Goal: Task Accomplishment & Management: Use online tool/utility

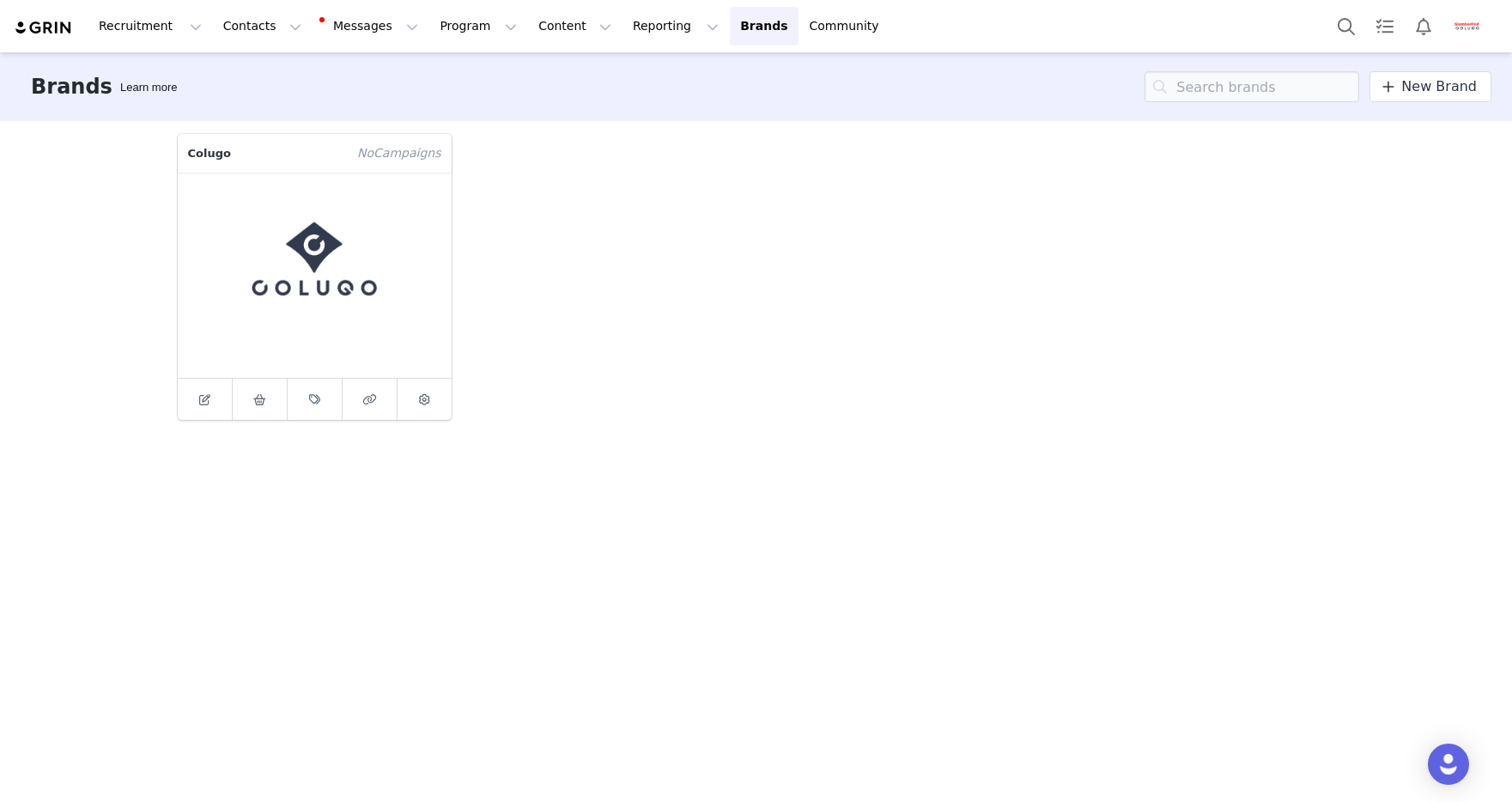
click at [1445, 27] on button "Profile" at bounding box center [1470, 27] width 55 height 27
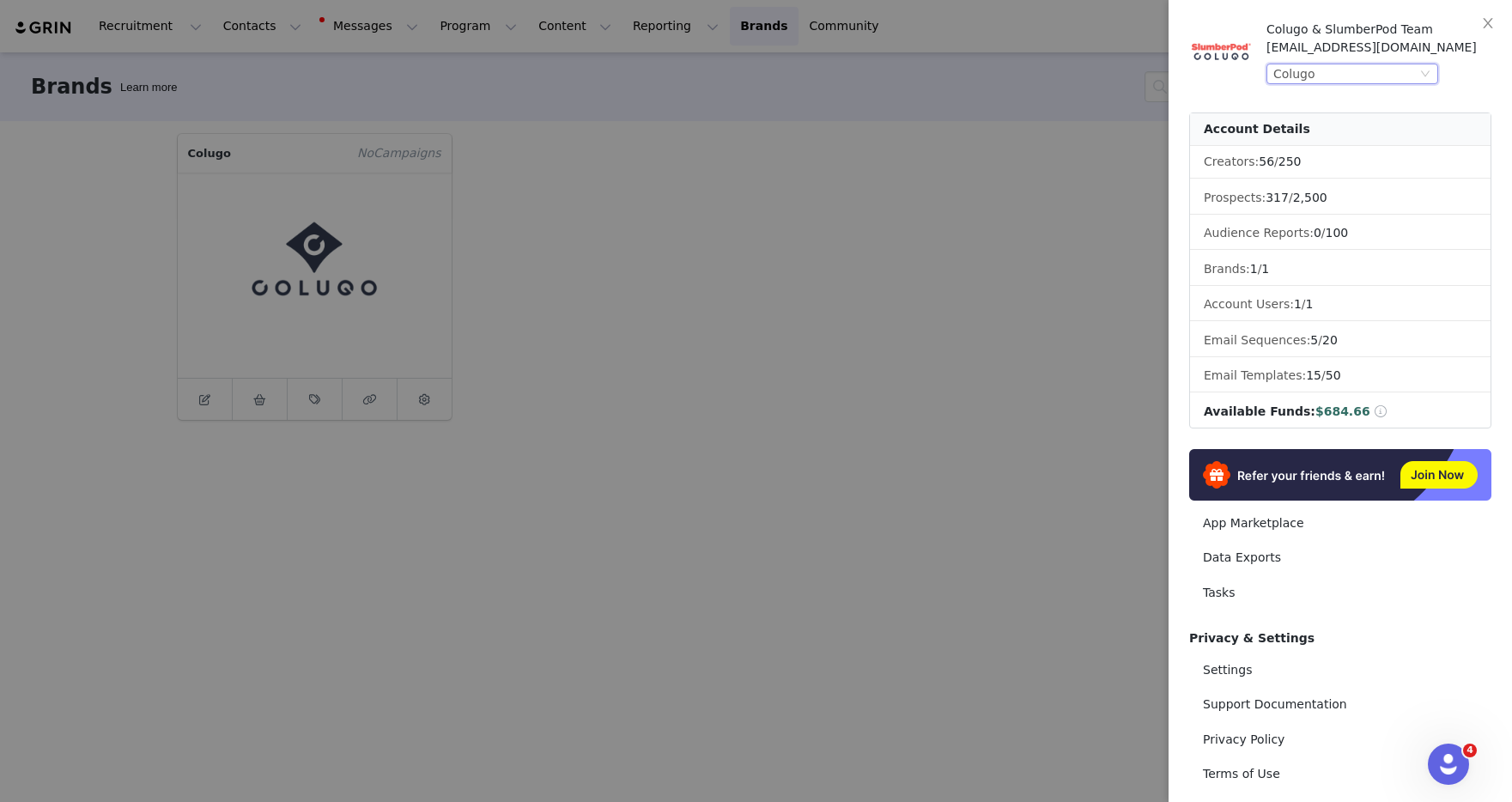
drag, startPoint x: 1377, startPoint y: 76, endPoint x: 1375, endPoint y: 85, distance: 9.2
click at [1377, 76] on div "Colugo" at bounding box center [1345, 73] width 143 height 19
click at [1340, 134] on li "SlumberPod" at bounding box center [1386, 132] width 241 height 27
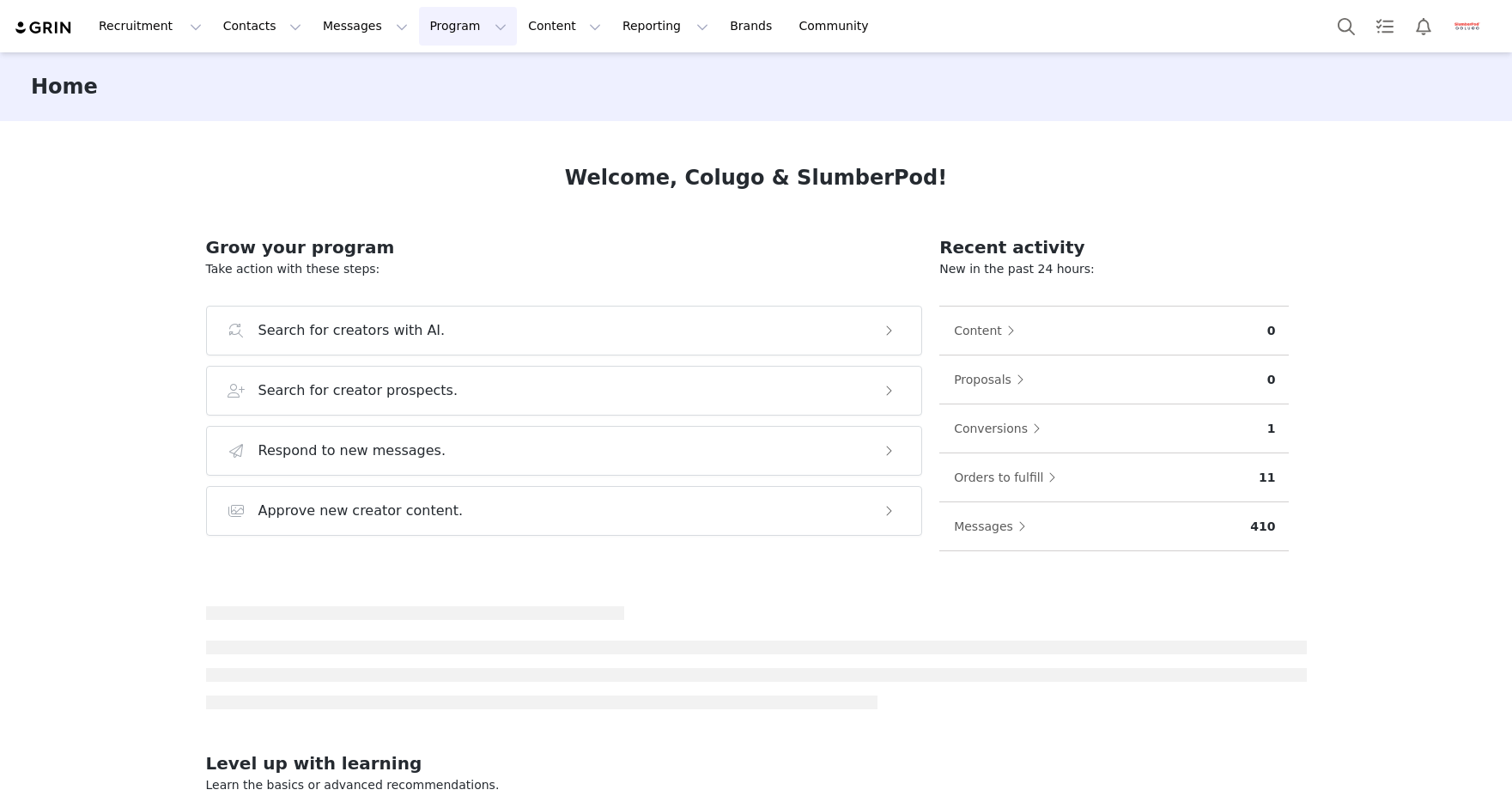
click at [454, 34] on button "Program Program" at bounding box center [468, 27] width 98 height 39
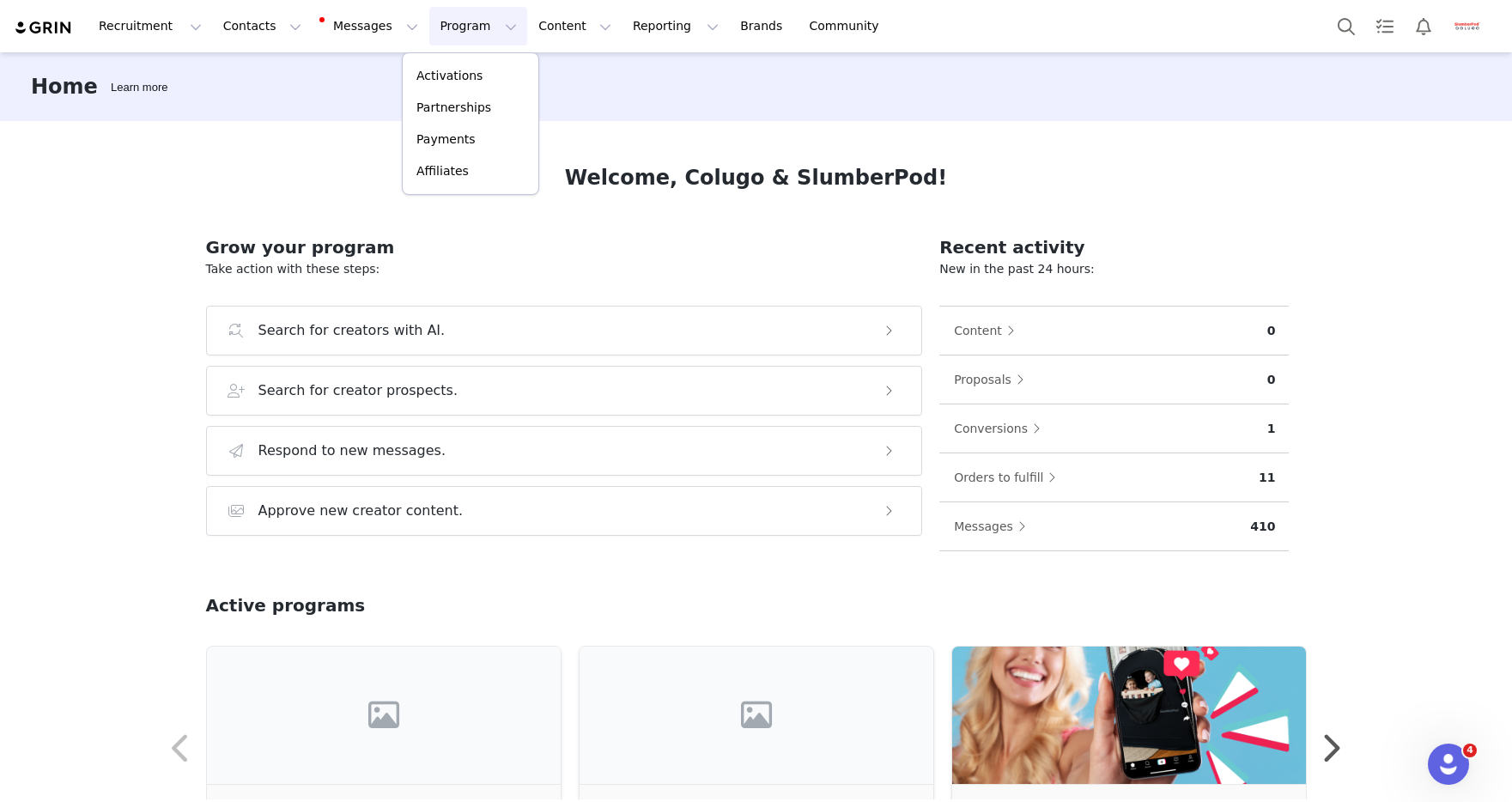
click at [269, 83] on div "Home Learn more" at bounding box center [756, 87] width 1512 height 69
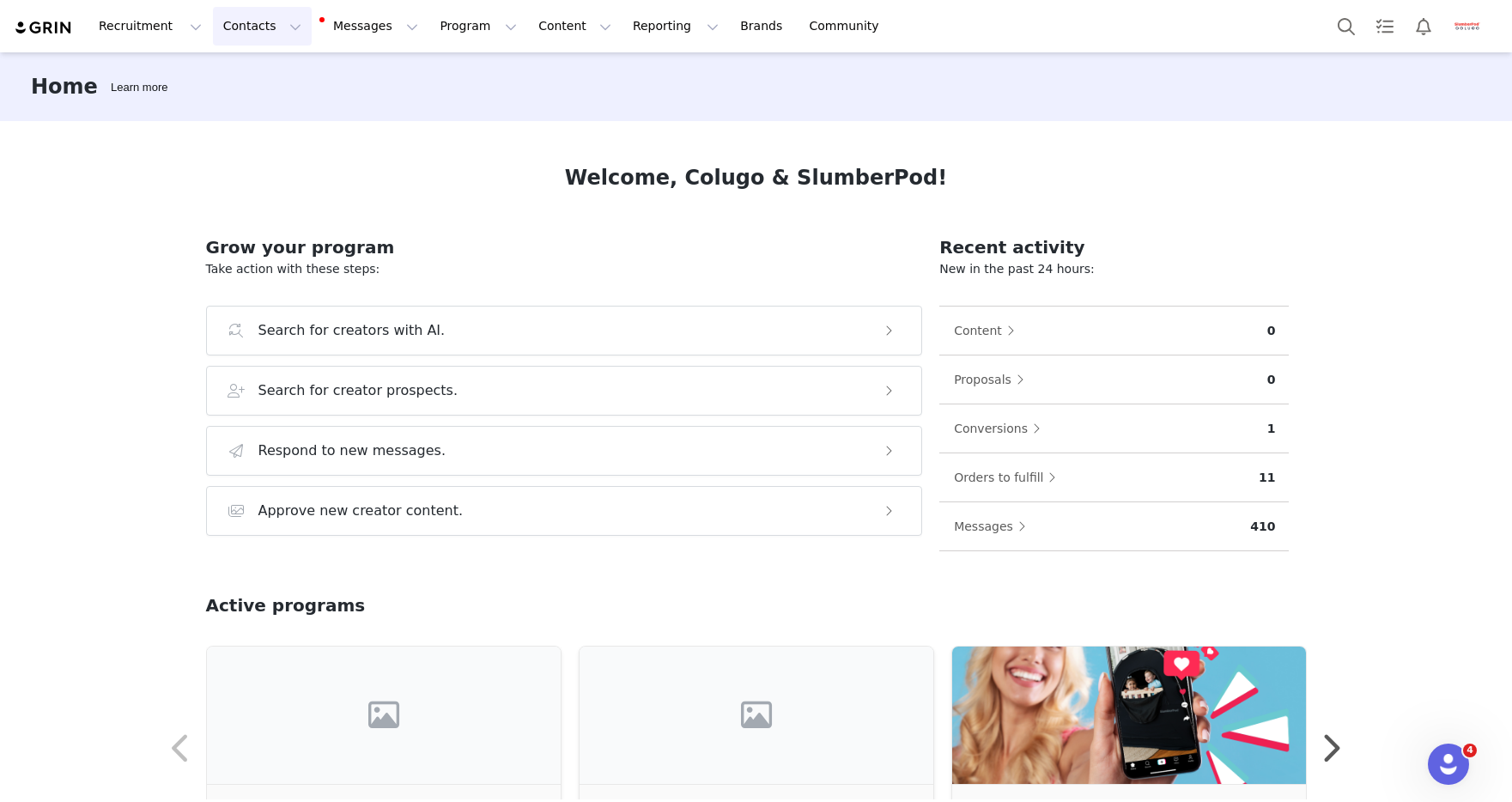
click at [244, 28] on button "Contacts Contacts" at bounding box center [263, 27] width 99 height 39
click at [266, 79] on div "Creators" at bounding box center [269, 76] width 115 height 18
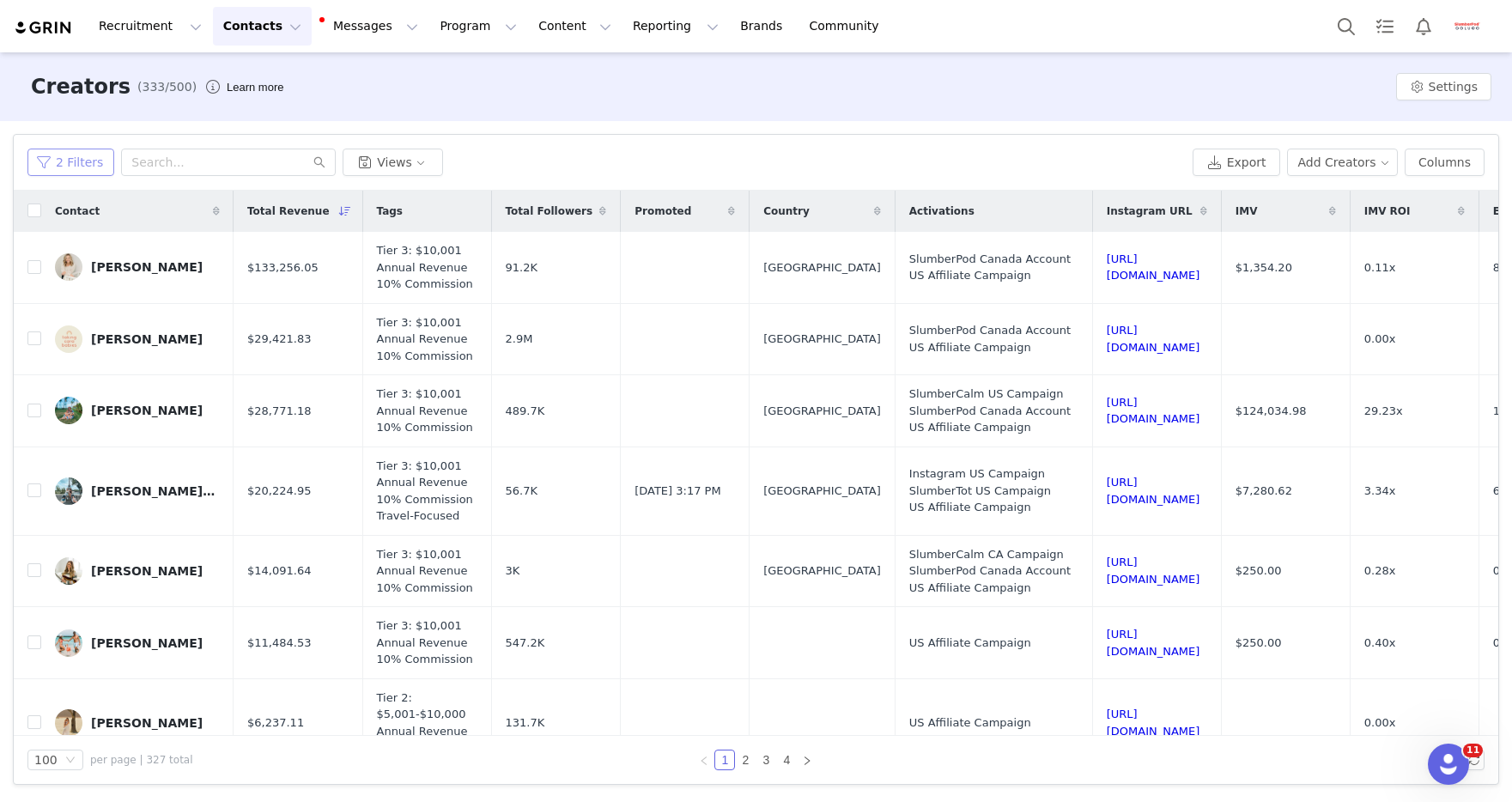
click at [55, 161] on button "2 Filters" at bounding box center [71, 162] width 87 height 27
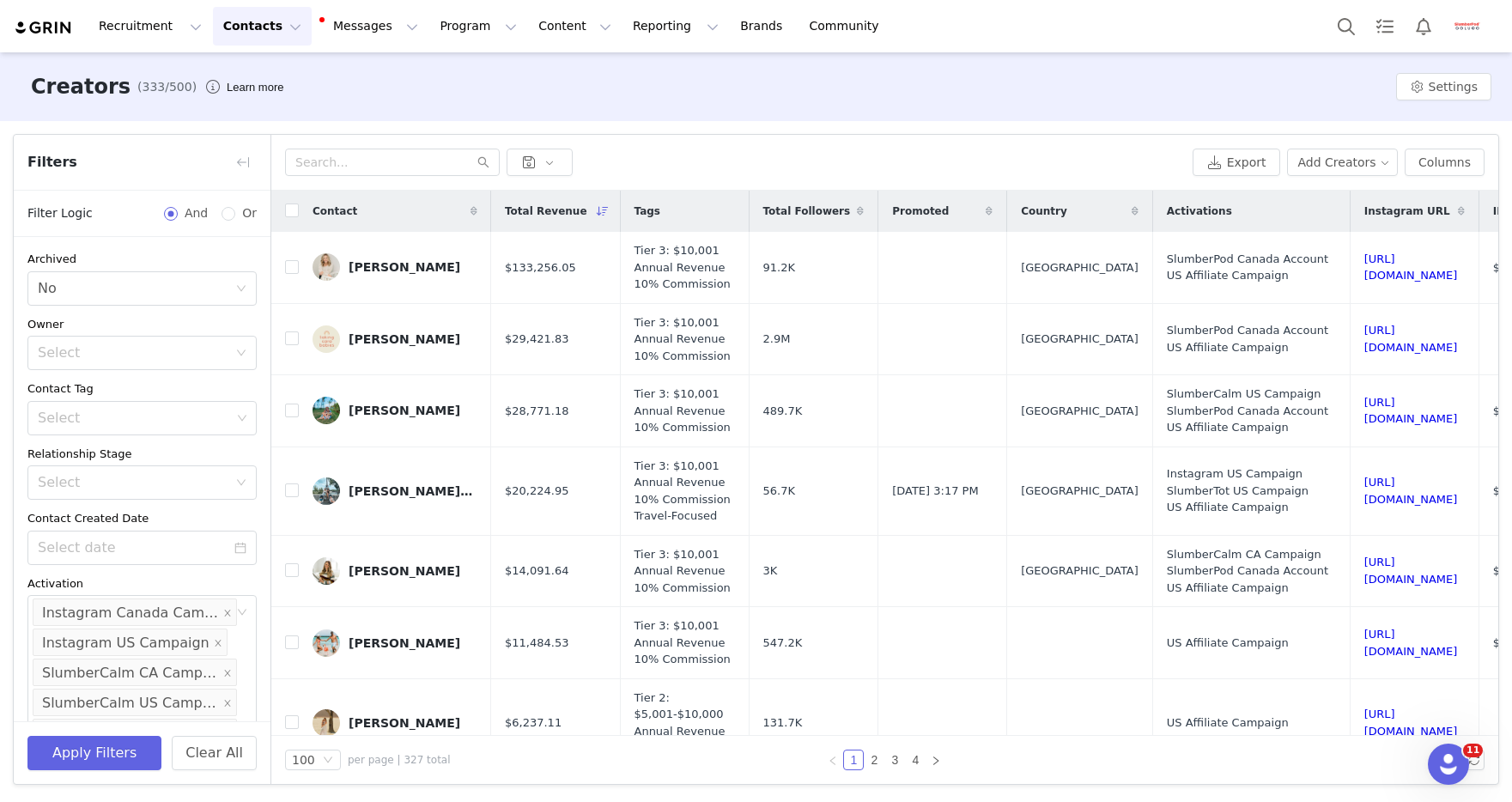
scroll to position [468, 0]
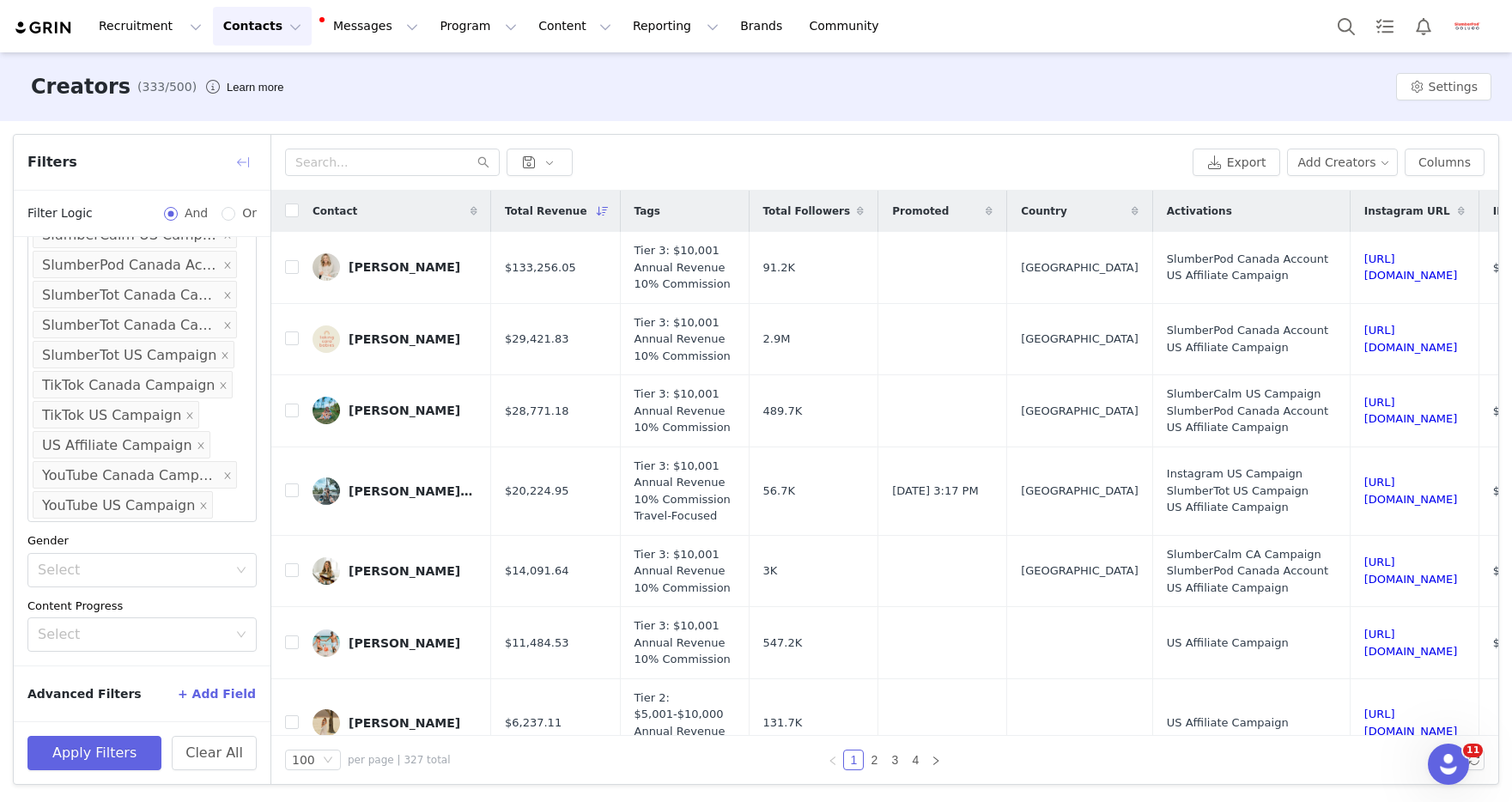
click at [250, 162] on button "button" at bounding box center [242, 162] width 27 height 27
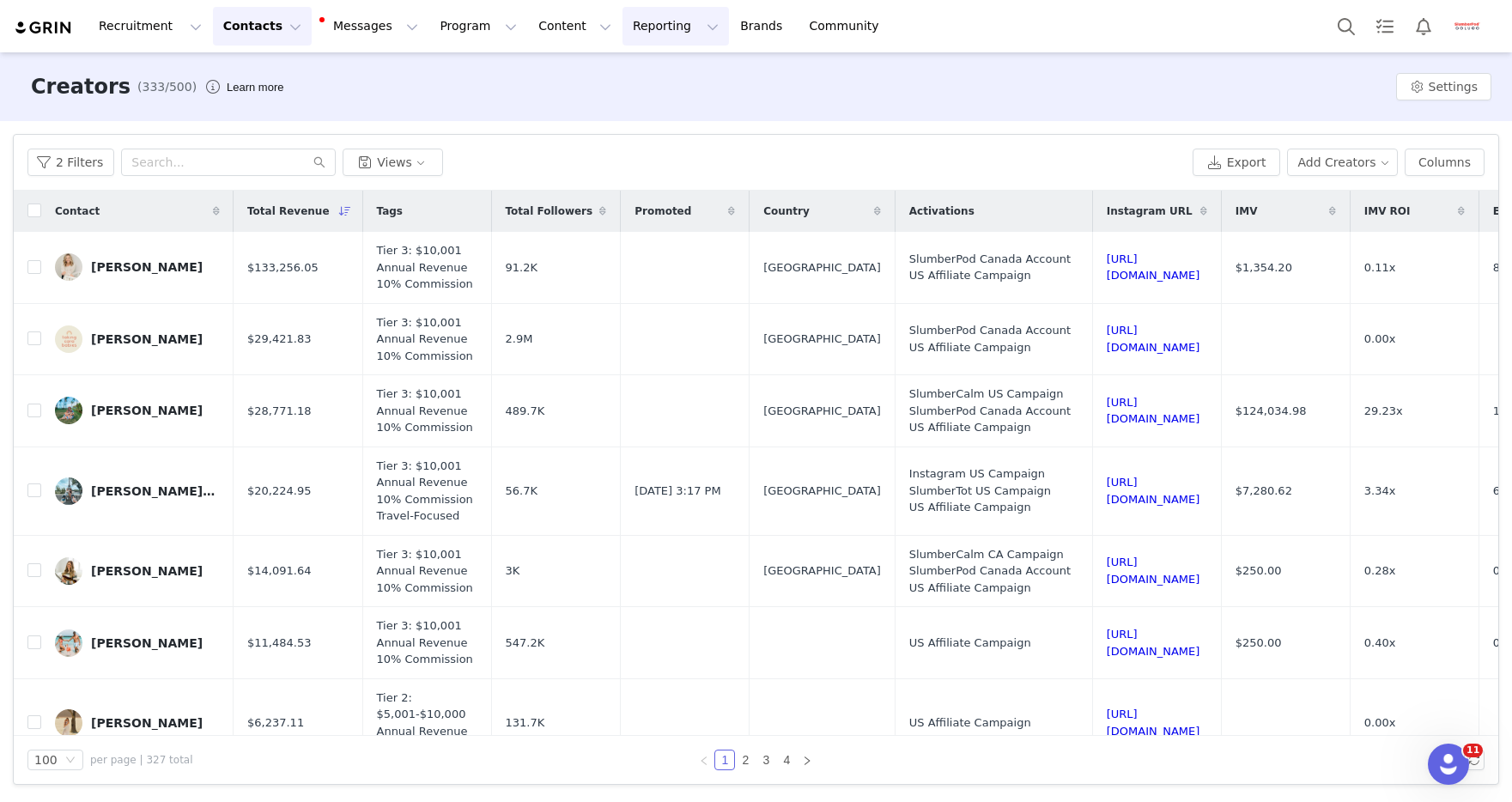
click at [622, 25] on button "Reporting Reporting" at bounding box center [676, 27] width 106 height 39
click at [607, 103] on p "Report Builder" at bounding box center [636, 108] width 86 height 18
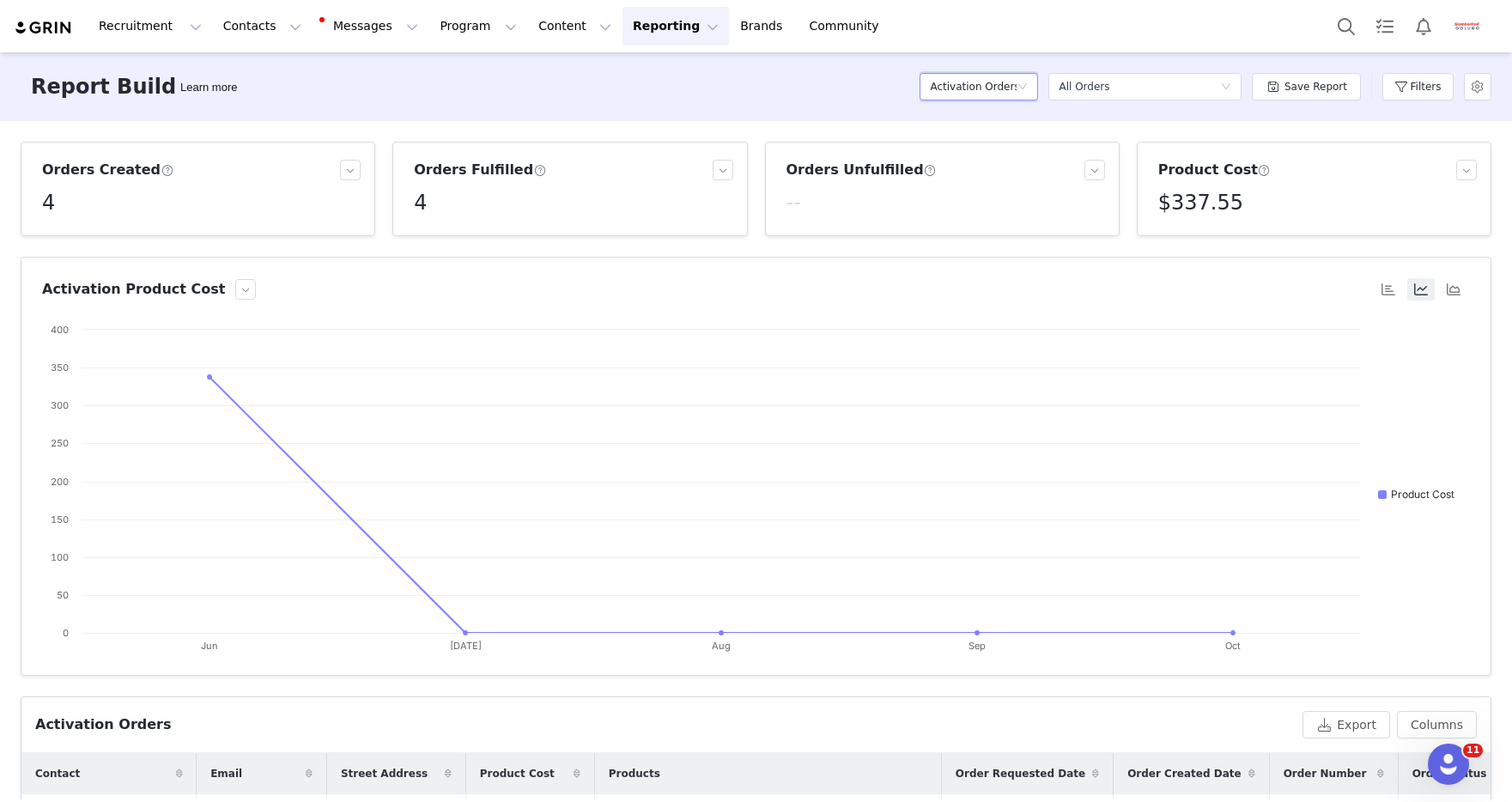
click at [997, 87] on h5 "Activation Orders" at bounding box center [974, 87] width 87 height 26
click at [978, 174] on h5 "Conversions" at bounding box center [982, 175] width 98 height 19
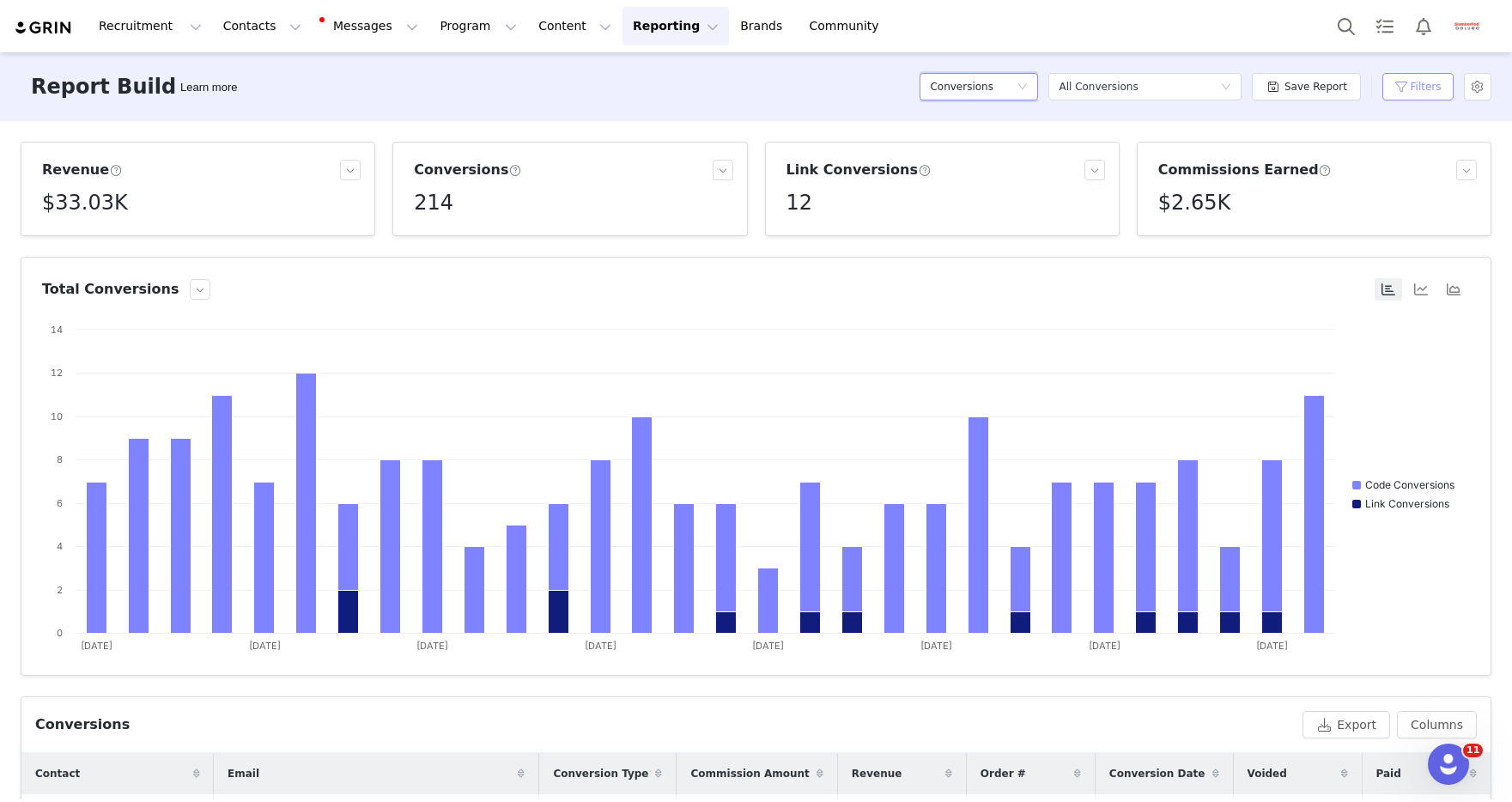
click at [1422, 85] on button "Filters" at bounding box center [1417, 87] width 72 height 27
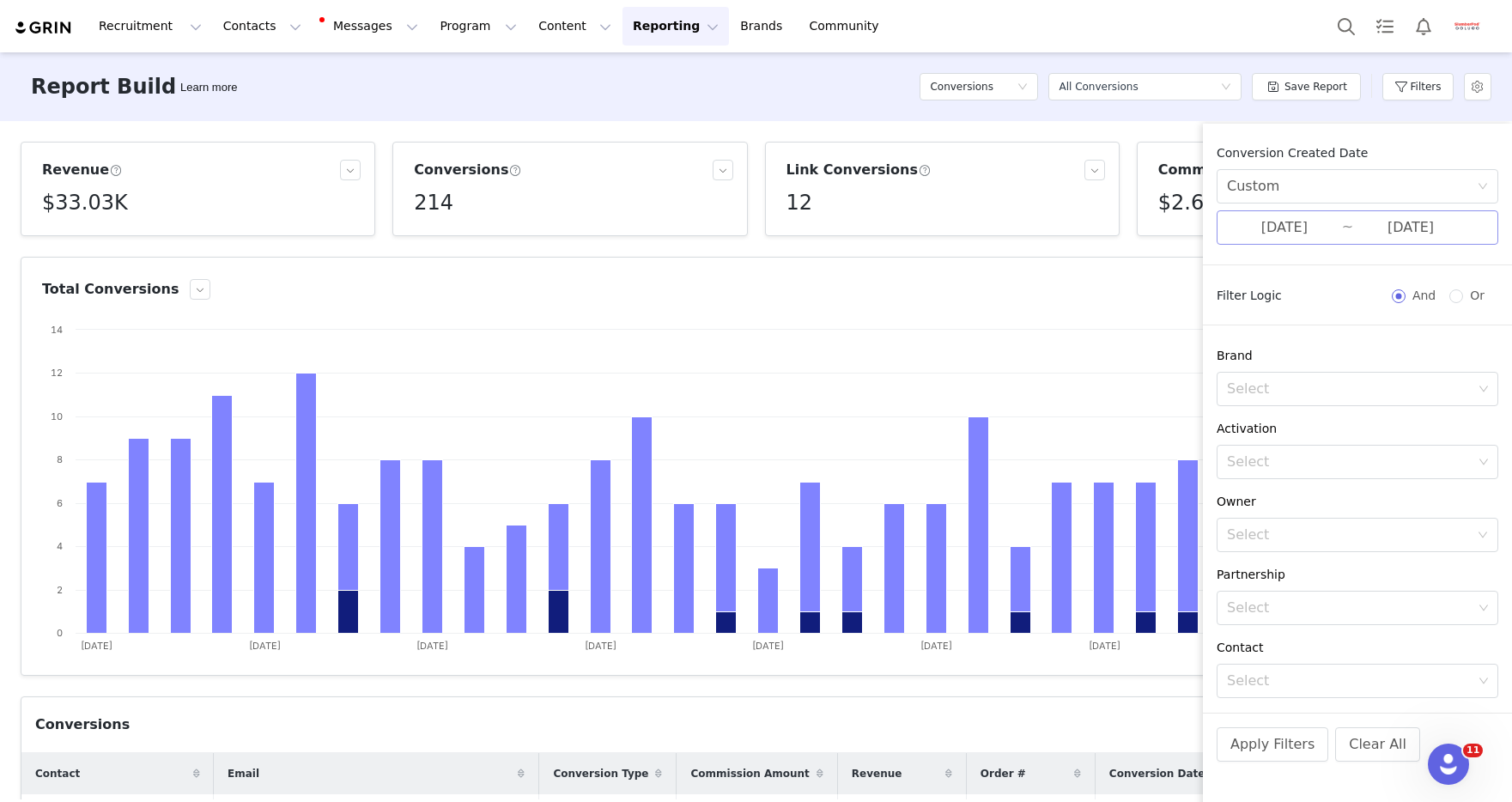
click at [1294, 224] on input "04/01/2025" at bounding box center [1285, 227] width 115 height 22
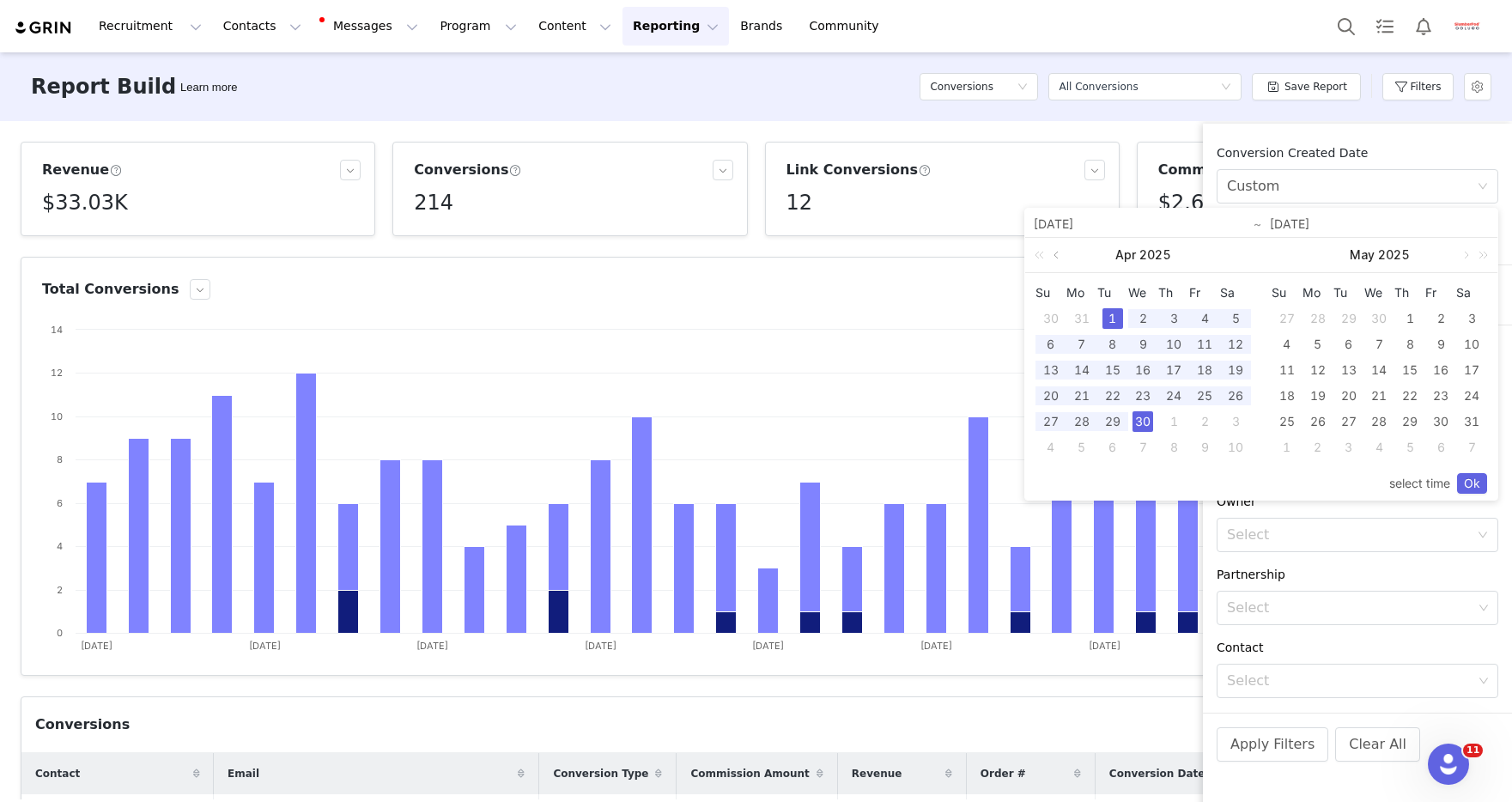
click at [1056, 254] on link at bounding box center [1058, 255] width 15 height 34
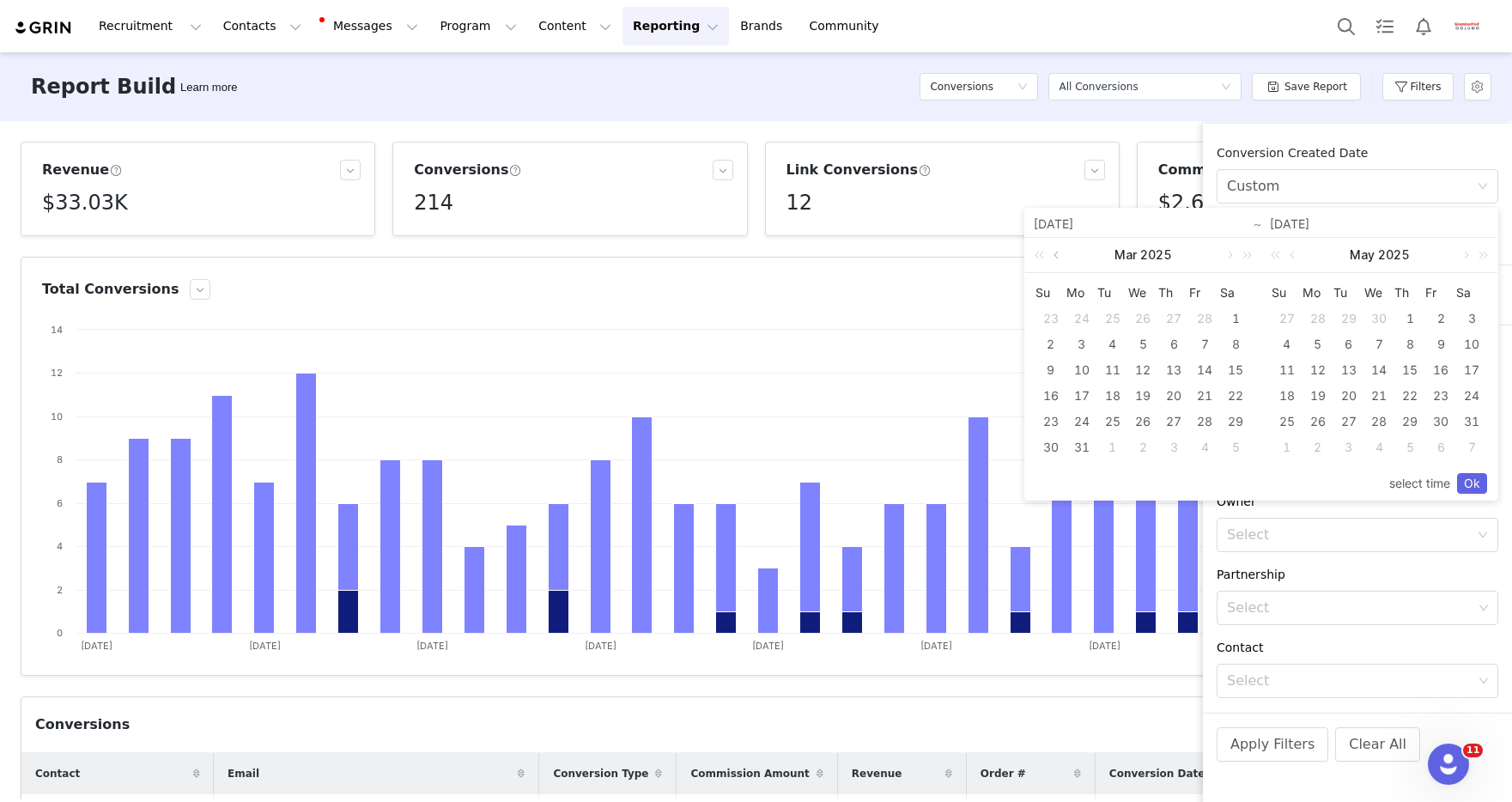
click at [1056, 254] on link at bounding box center [1058, 255] width 15 height 34
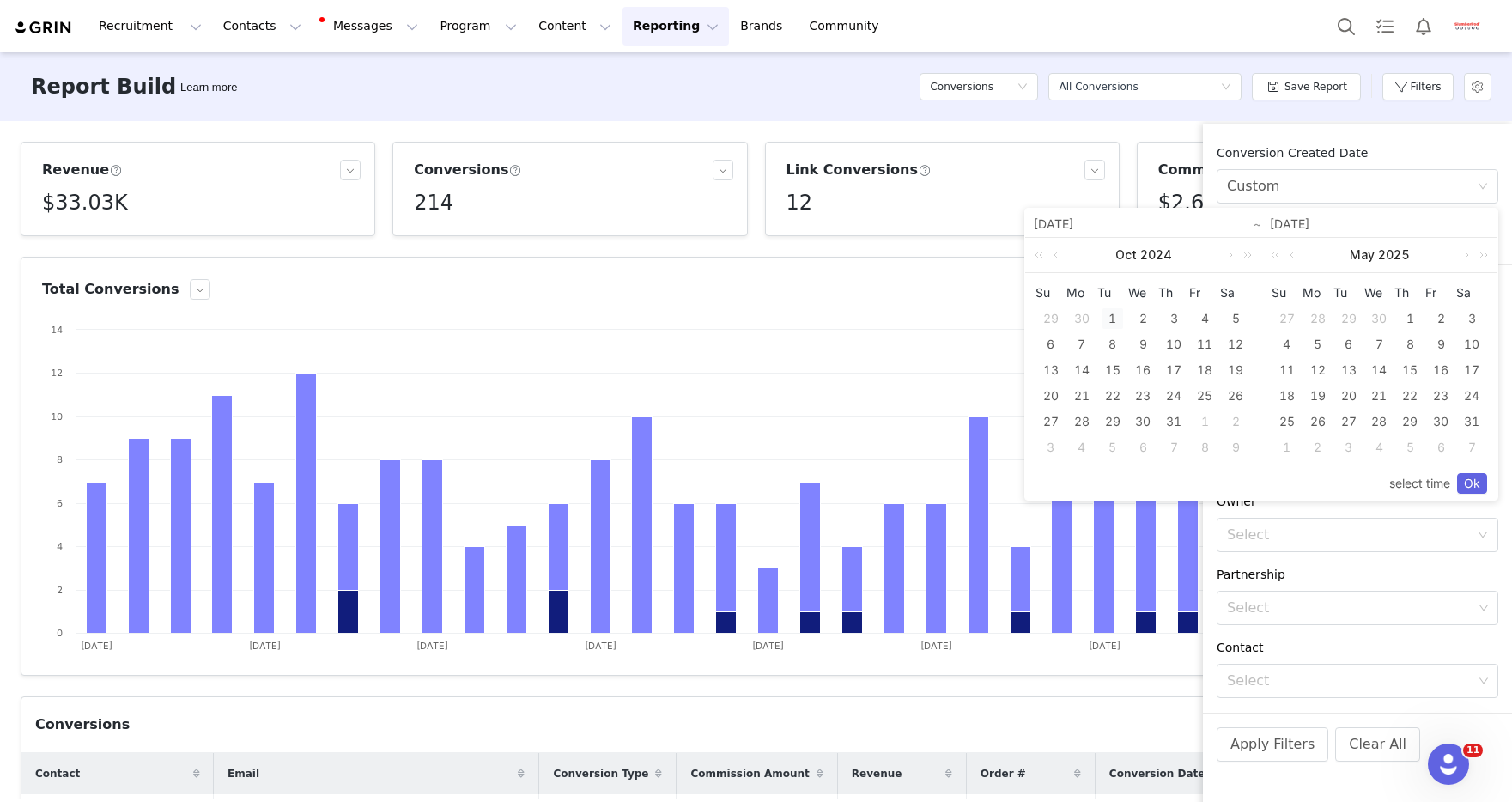
click at [1109, 315] on div "1" at bounding box center [1112, 318] width 20 height 20
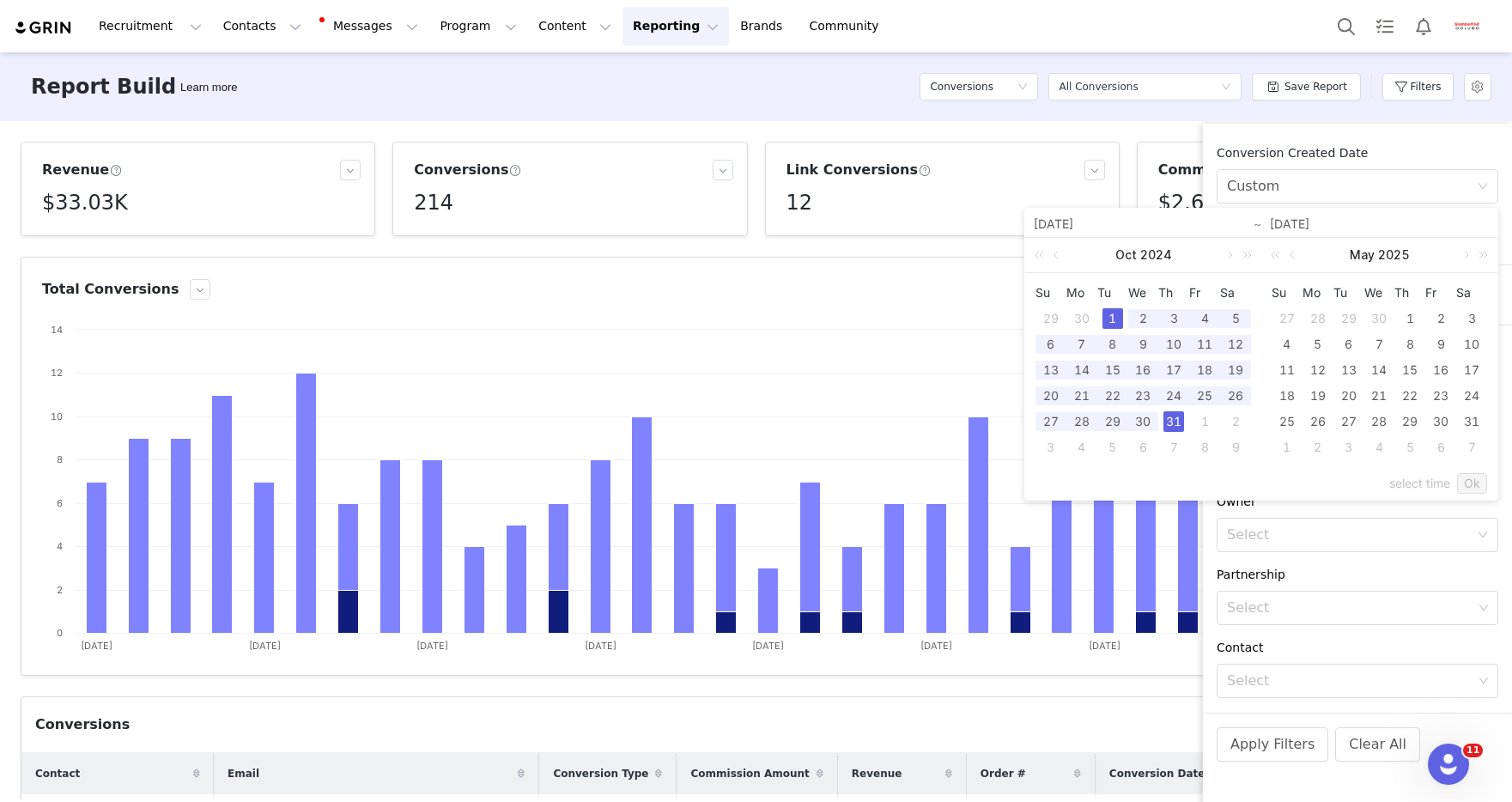
click at [1175, 428] on div "31" at bounding box center [1173, 421] width 20 height 20
type input "10/01/2024"
type input "10/31/2024"
type input "10/01/2024"
type input "10/31/2024"
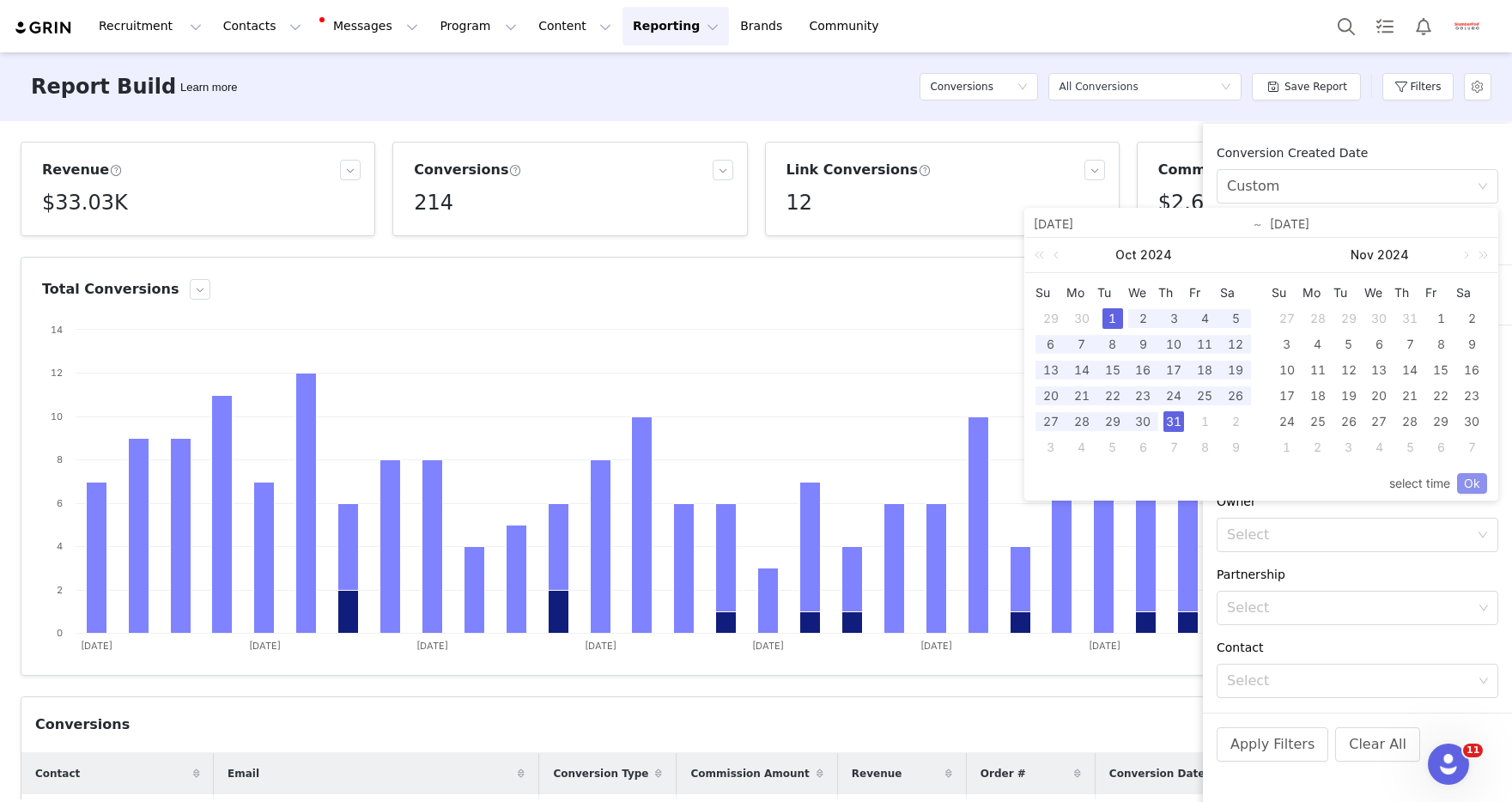
click at [1472, 480] on link "Ok" at bounding box center [1472, 483] width 30 height 20
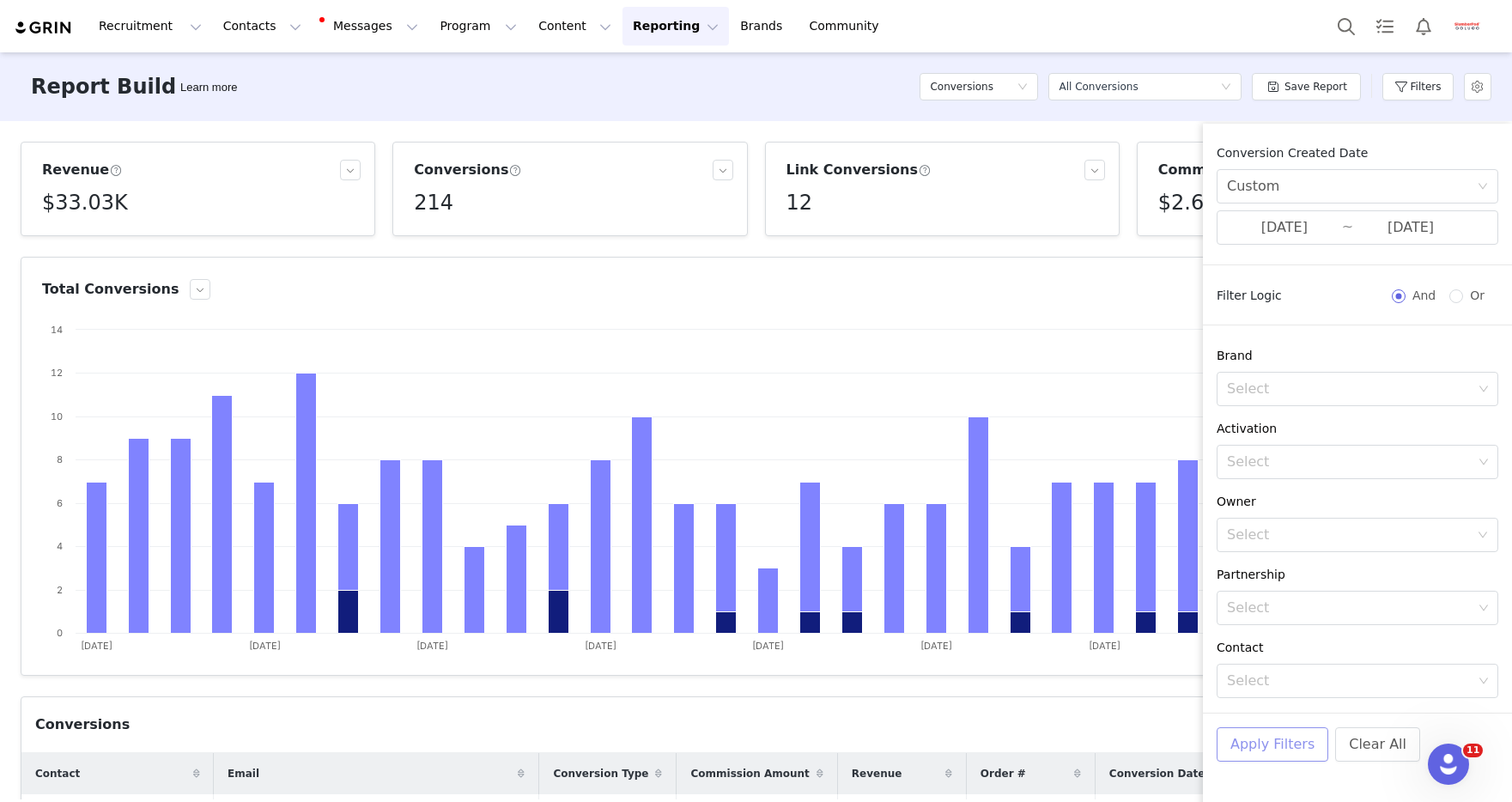
click at [1258, 745] on button "Apply Filters" at bounding box center [1272, 744] width 111 height 34
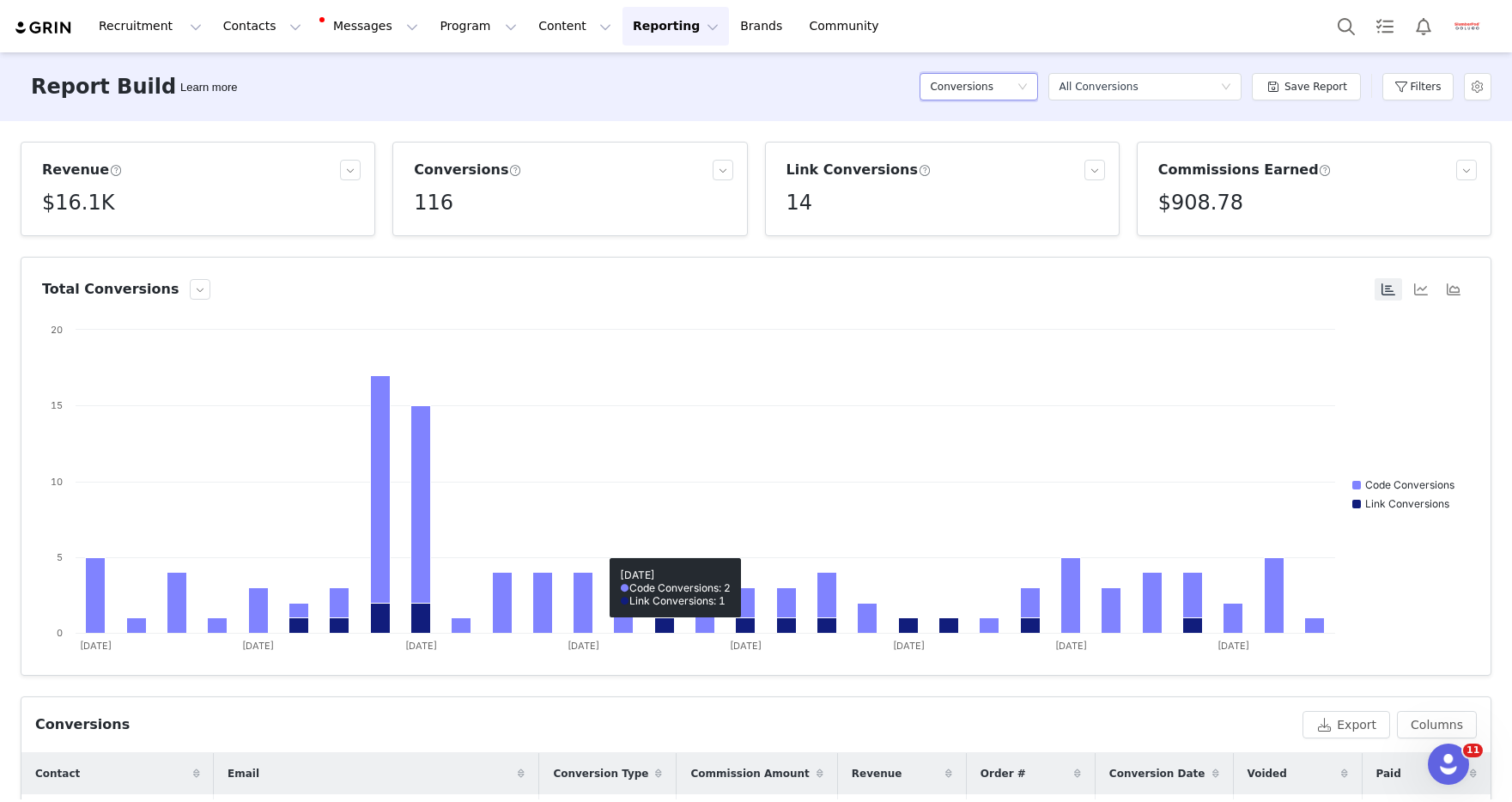
click at [1017, 95] on div "Conversions" at bounding box center [974, 87] width 87 height 26
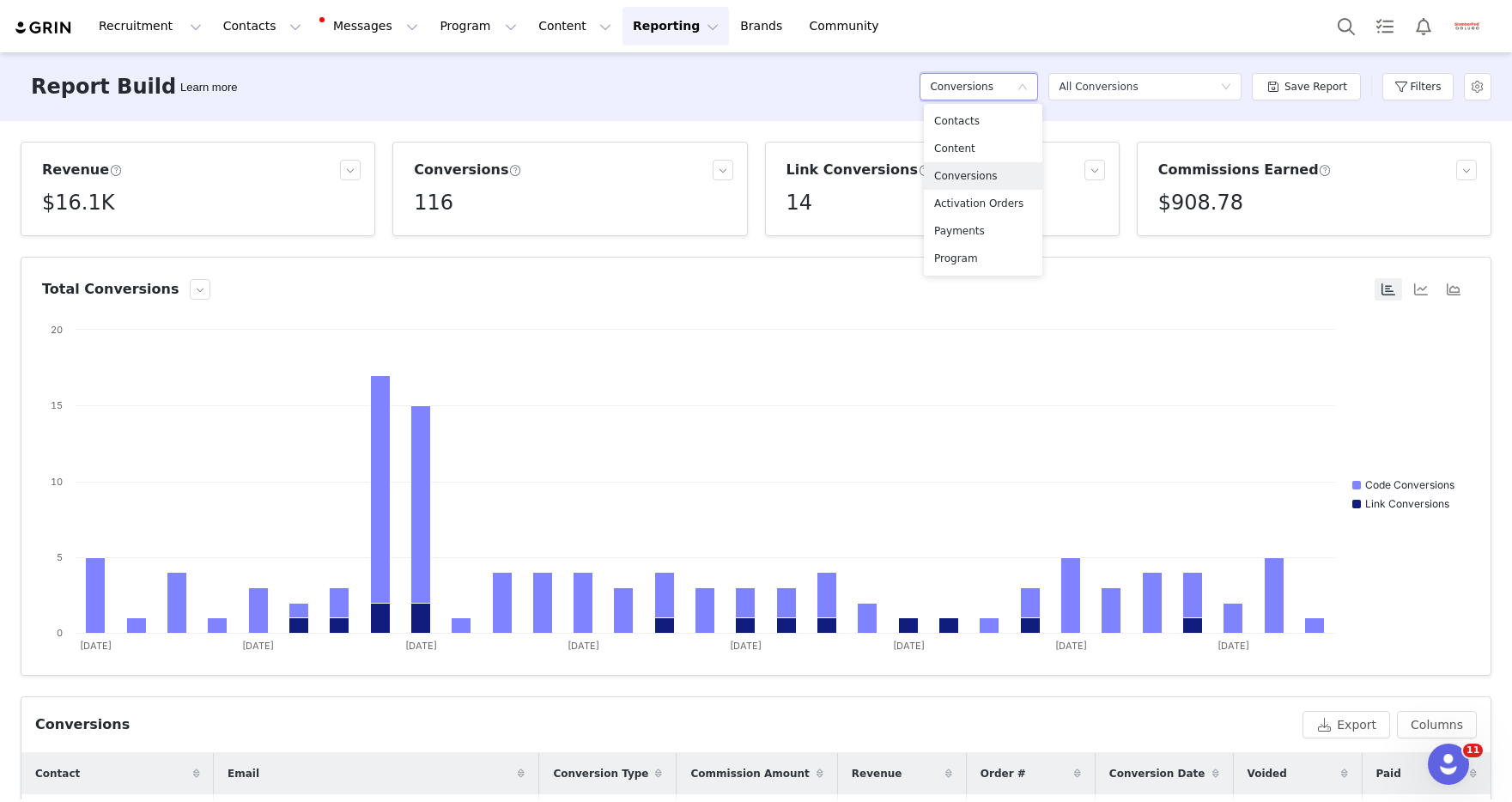
drag, startPoint x: 828, startPoint y: 87, endPoint x: 1050, endPoint y: 87, distance: 222.0
click at [829, 87] on div "Report Builder Learn more Conversions Select a report All Conversions Save Repo…" at bounding box center [756, 87] width 1512 height 69
click at [1112, 86] on div "All Conversions" at bounding box center [1097, 87] width 79 height 26
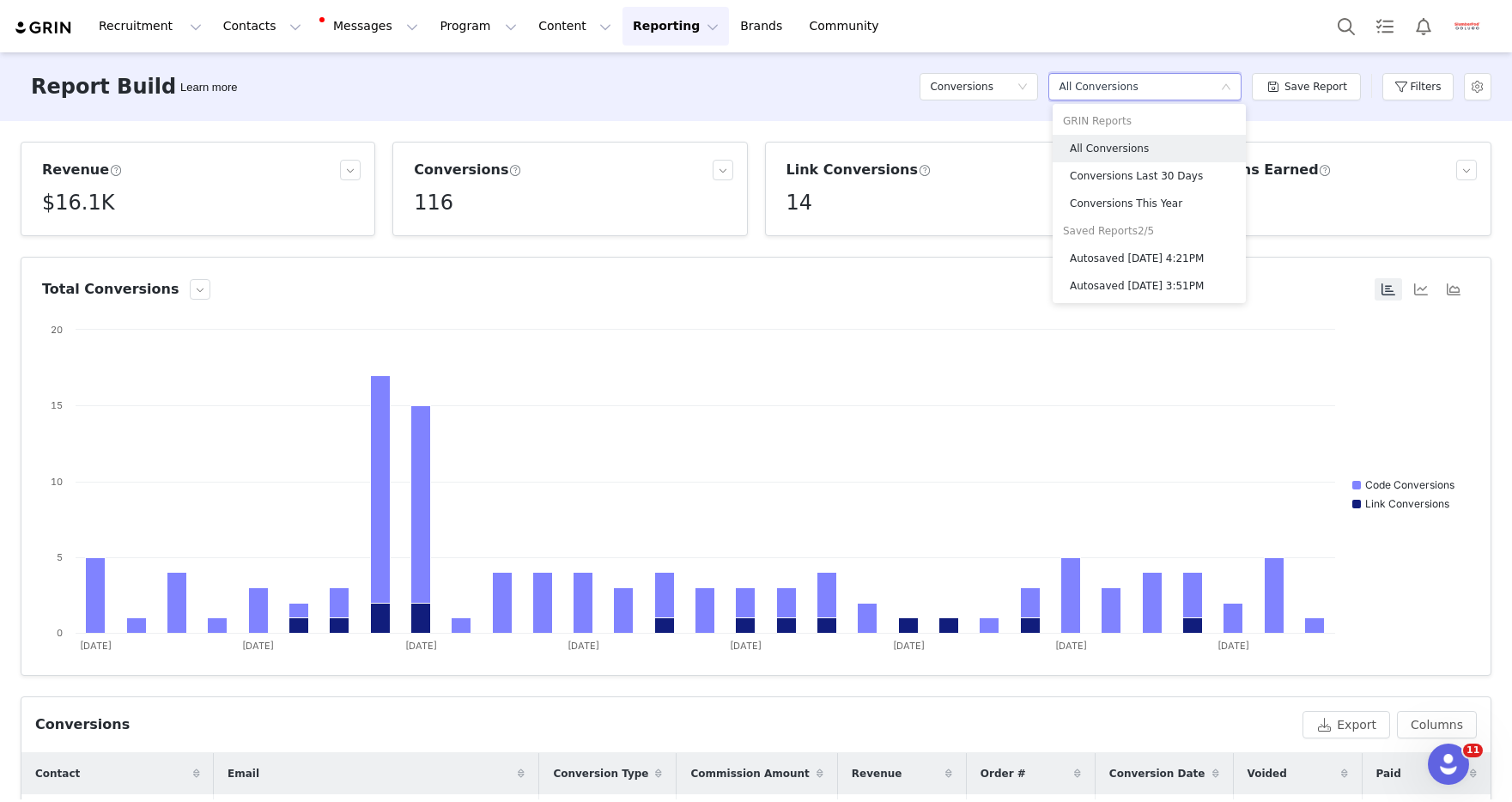
click at [879, 104] on div "Report Builder Learn more Conversions Select a report All Conversions Save Repo…" at bounding box center [756, 87] width 1512 height 69
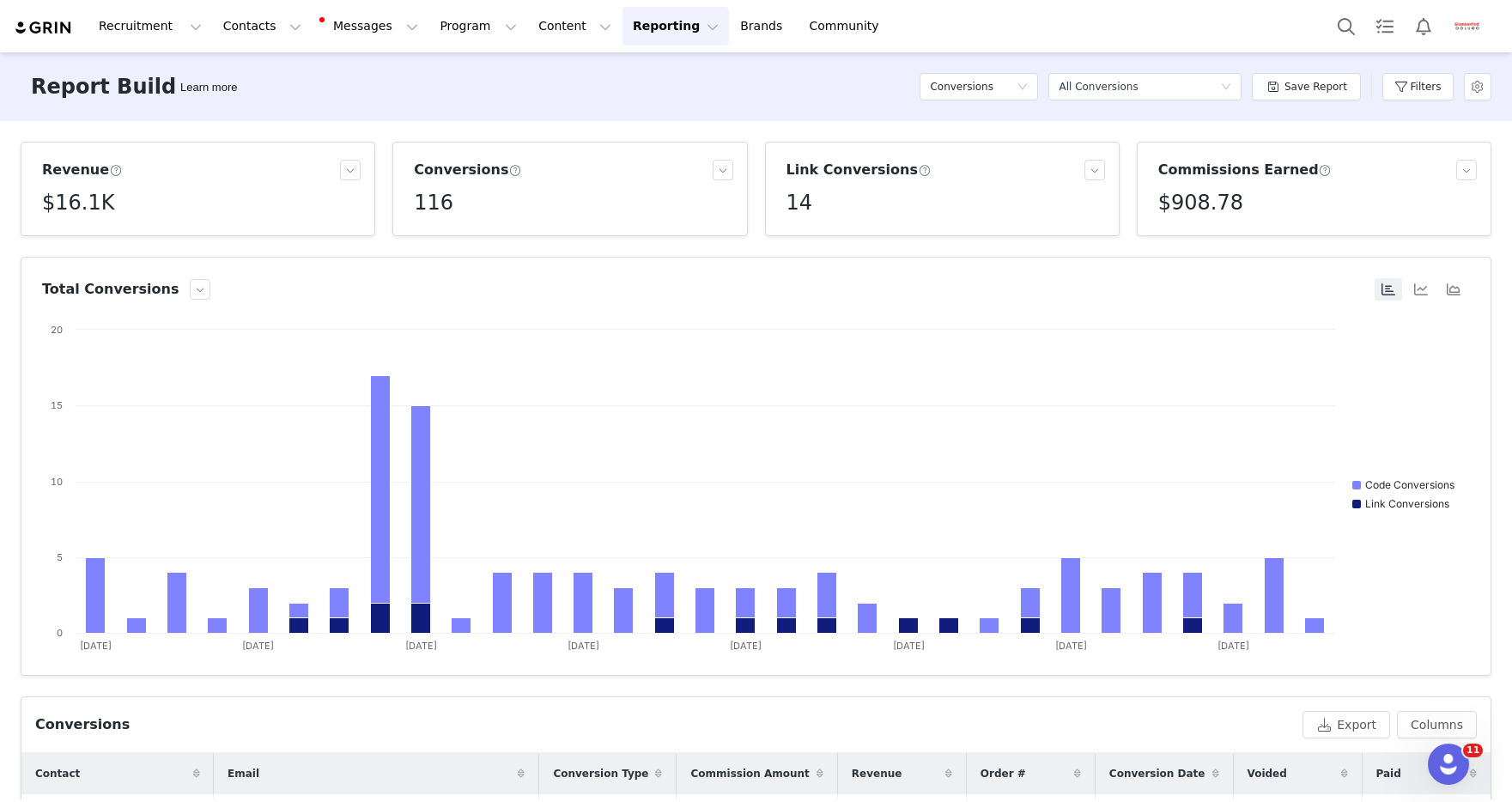
click at [583, 100] on div "Report Builder Learn more Conversions Select a report All Conversions Save Repo…" at bounding box center [756, 87] width 1512 height 69
